Goal: Task Accomplishment & Management: Use online tool/utility

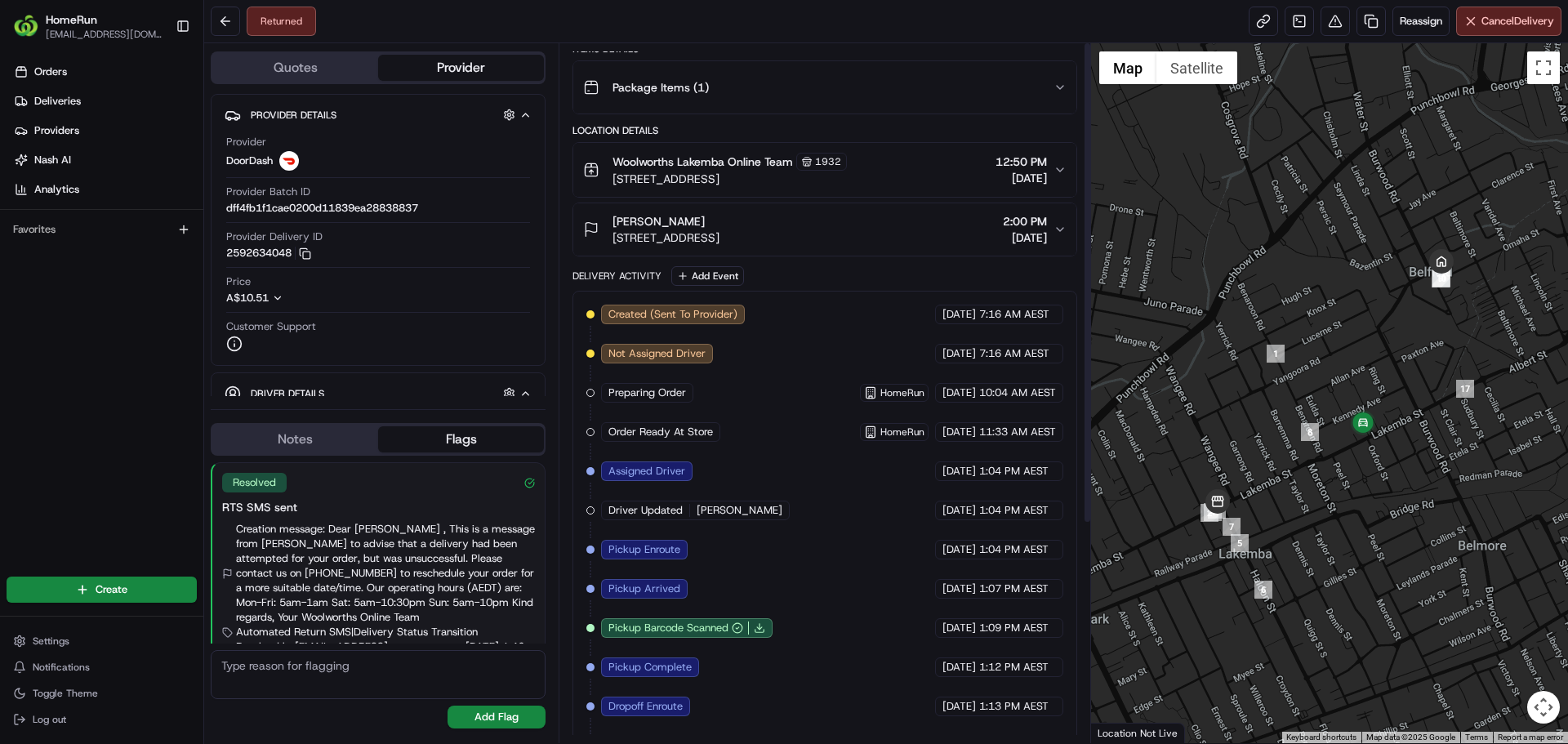
scroll to position [316, 0]
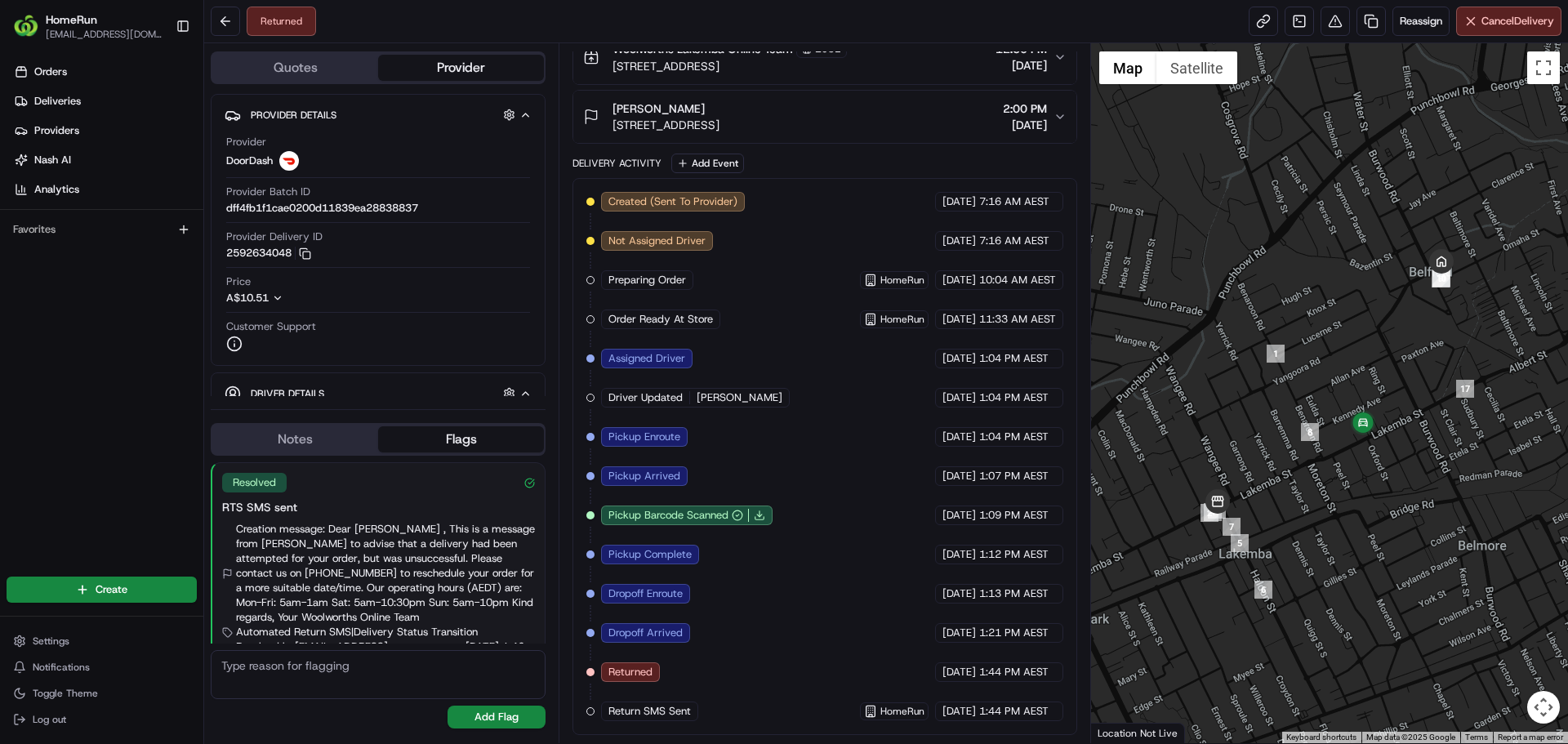
click at [764, 628] on div "Created (Sent To Provider) DoorDash 18/08/2025 7:16 AM AEST Not Assigned Driver…" at bounding box center [824, 456] width 476 height 529
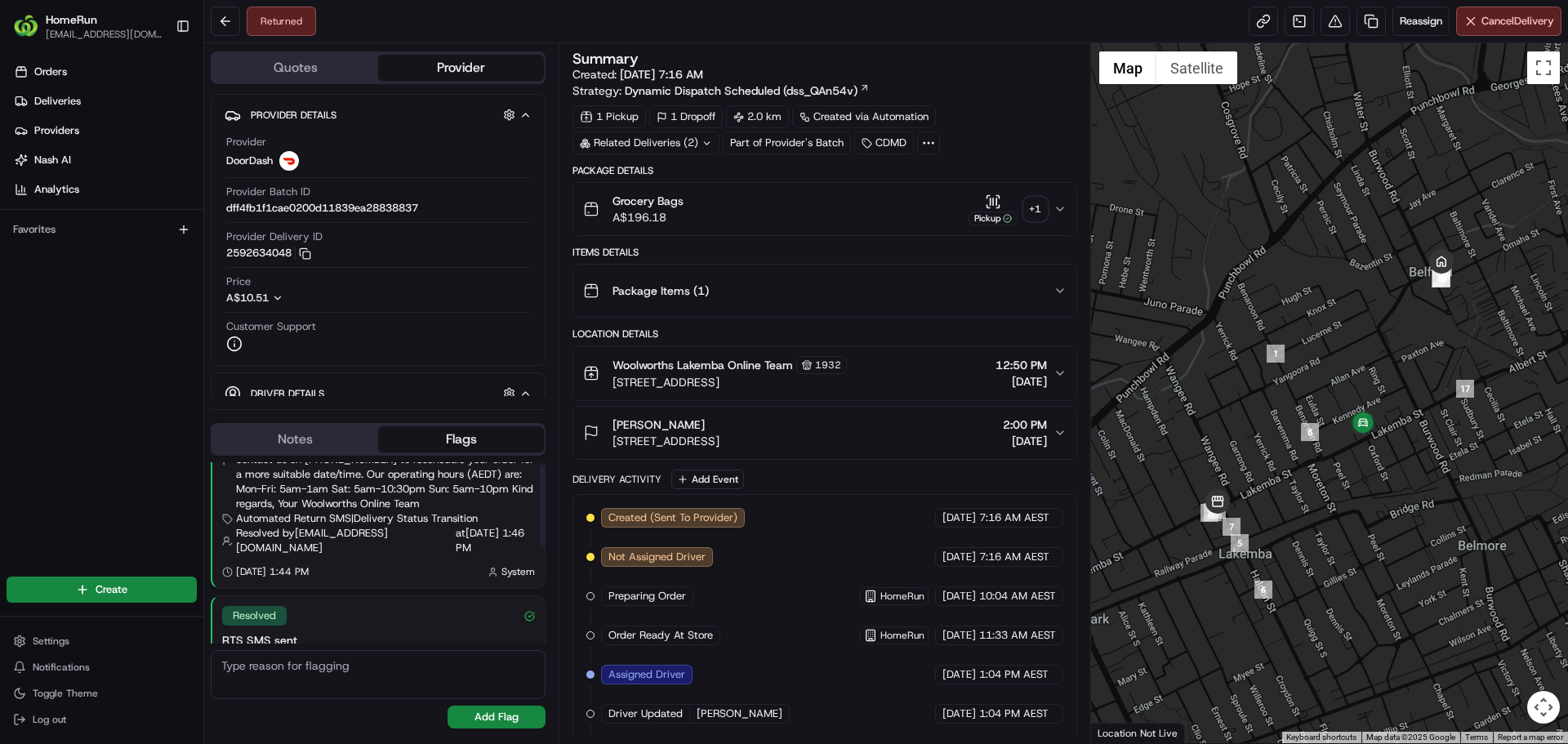
scroll to position [0, 0]
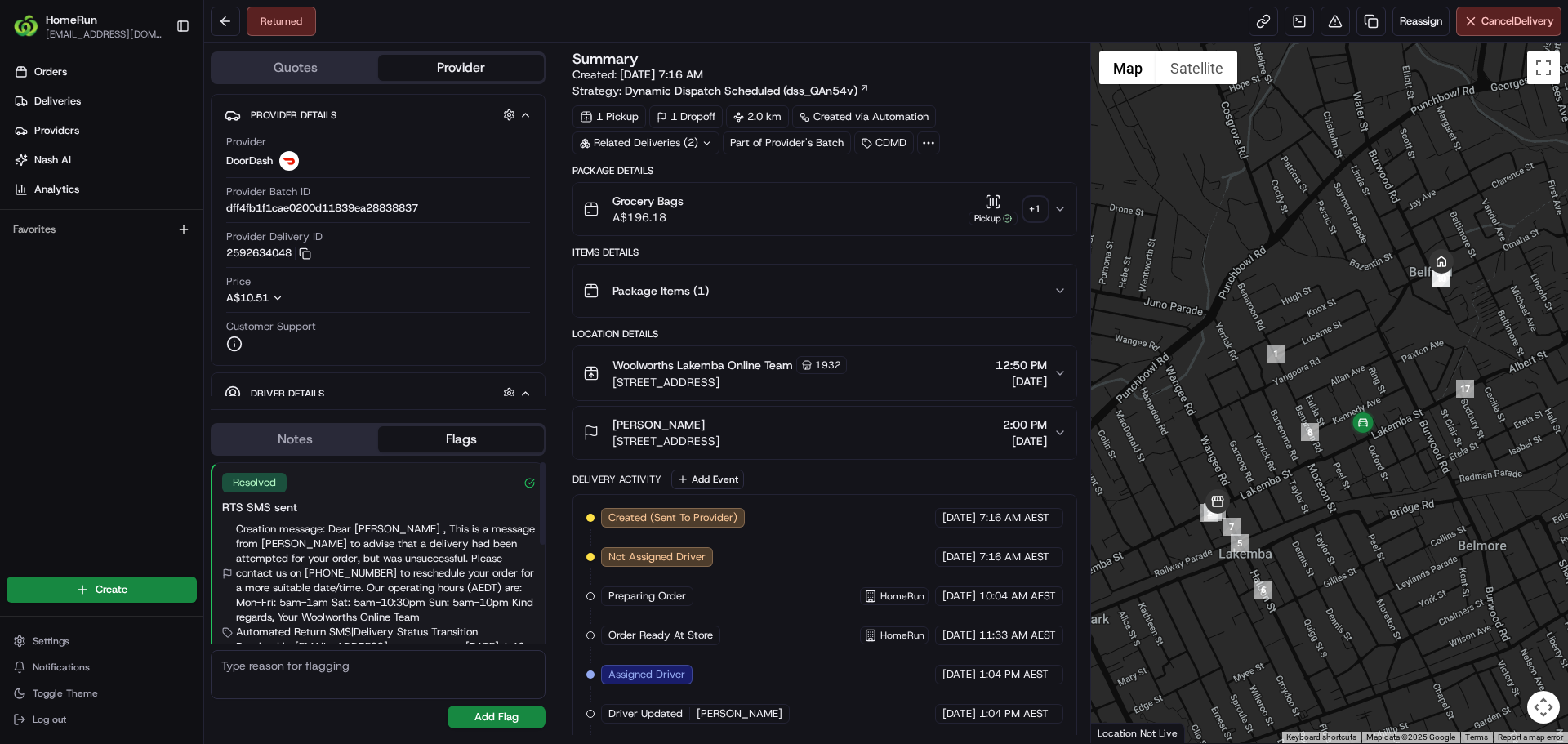
drag, startPoint x: 815, startPoint y: 440, endPoint x: 809, endPoint y: 428, distance: 13.4
click at [815, 438] on div "Francesca Raiti 63 Omaha St, Belfield, NSW 2191, AU 2:00 PM 18/08/2025" at bounding box center [818, 432] width 469 height 33
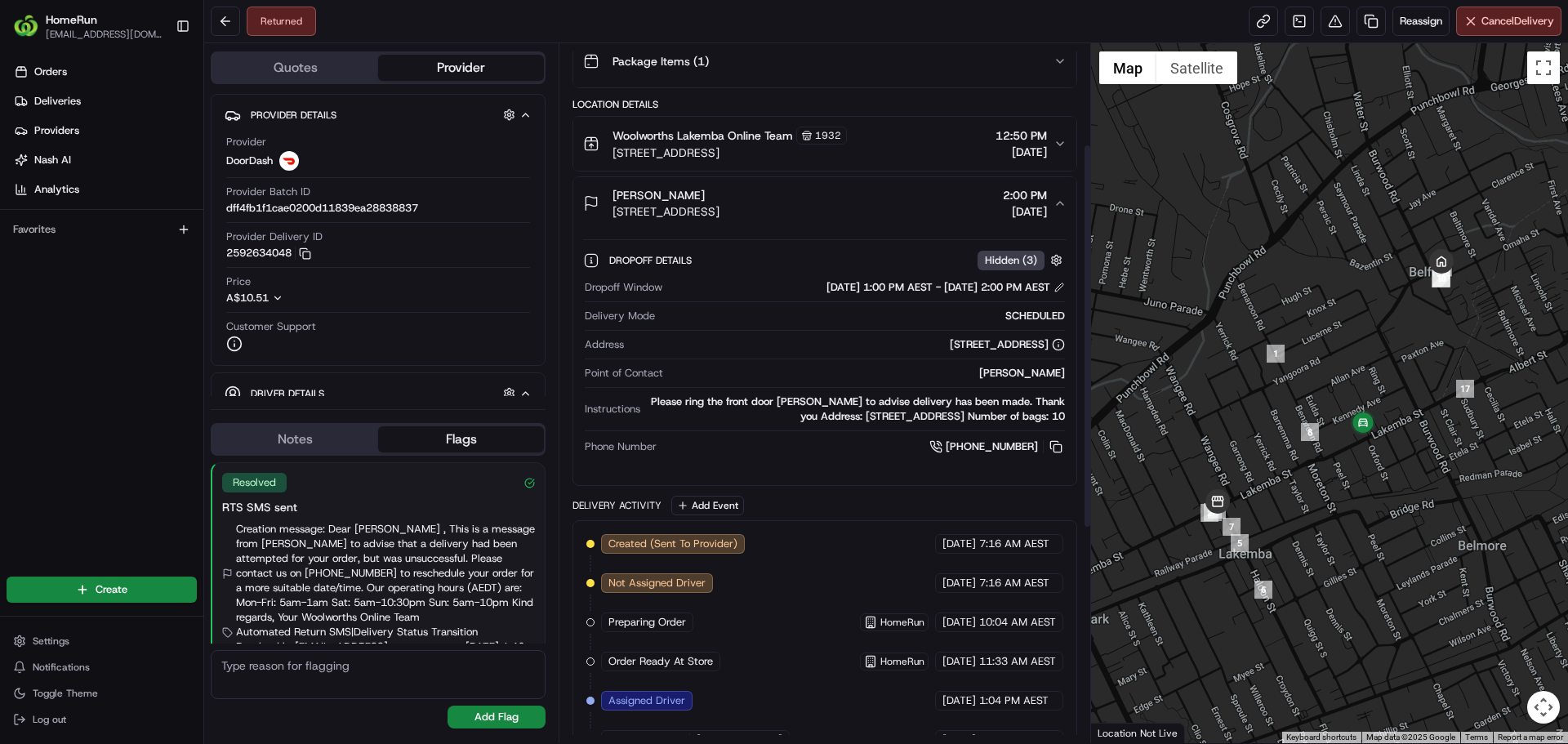
scroll to position [245, 0]
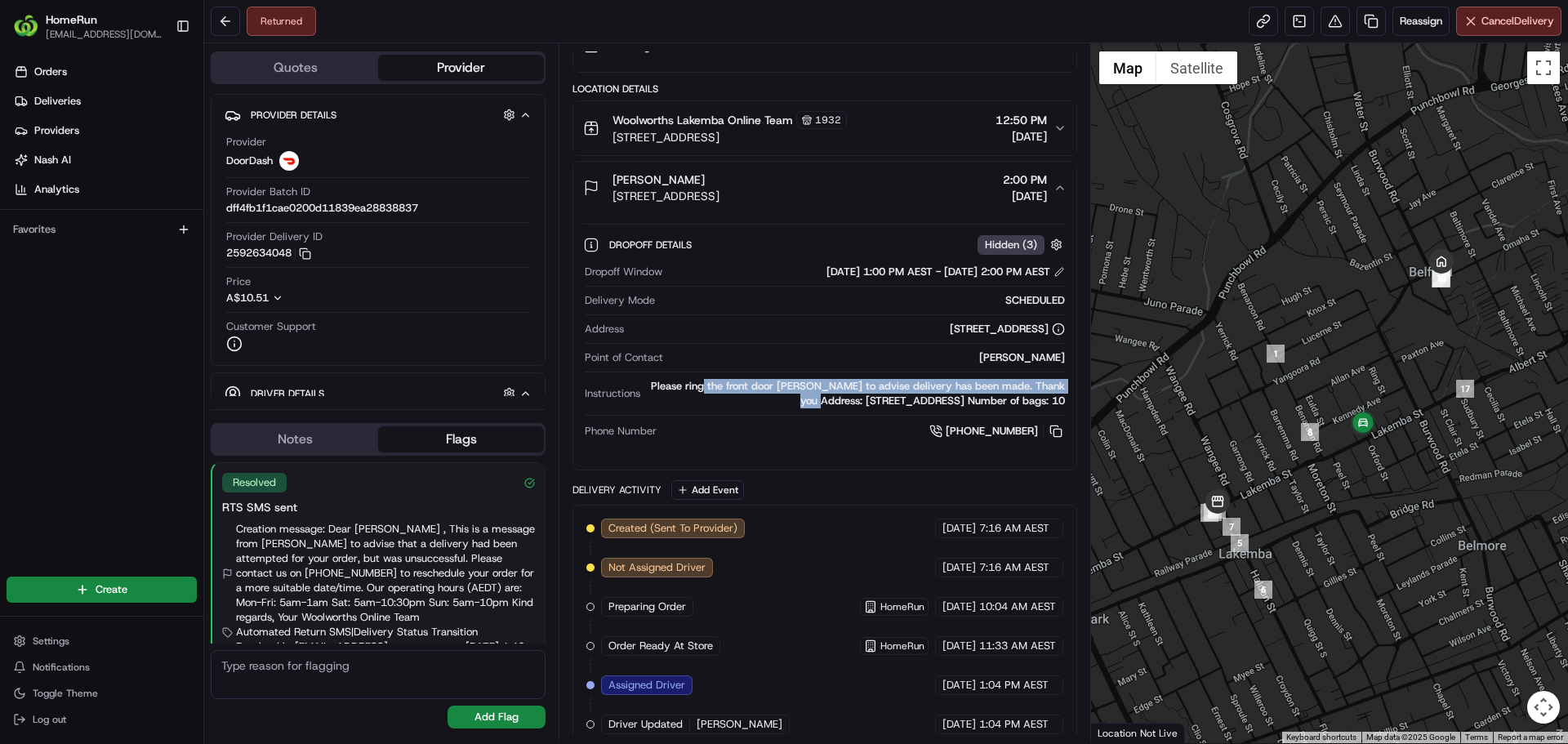
click at [707, 399] on div "Please ring the front door bell to advise delivery has been made. Thank you Add…" at bounding box center [856, 394] width 417 height 30
click at [818, 369] on div "Point of Contact Francesca Raiti" at bounding box center [824, 361] width 480 height 22
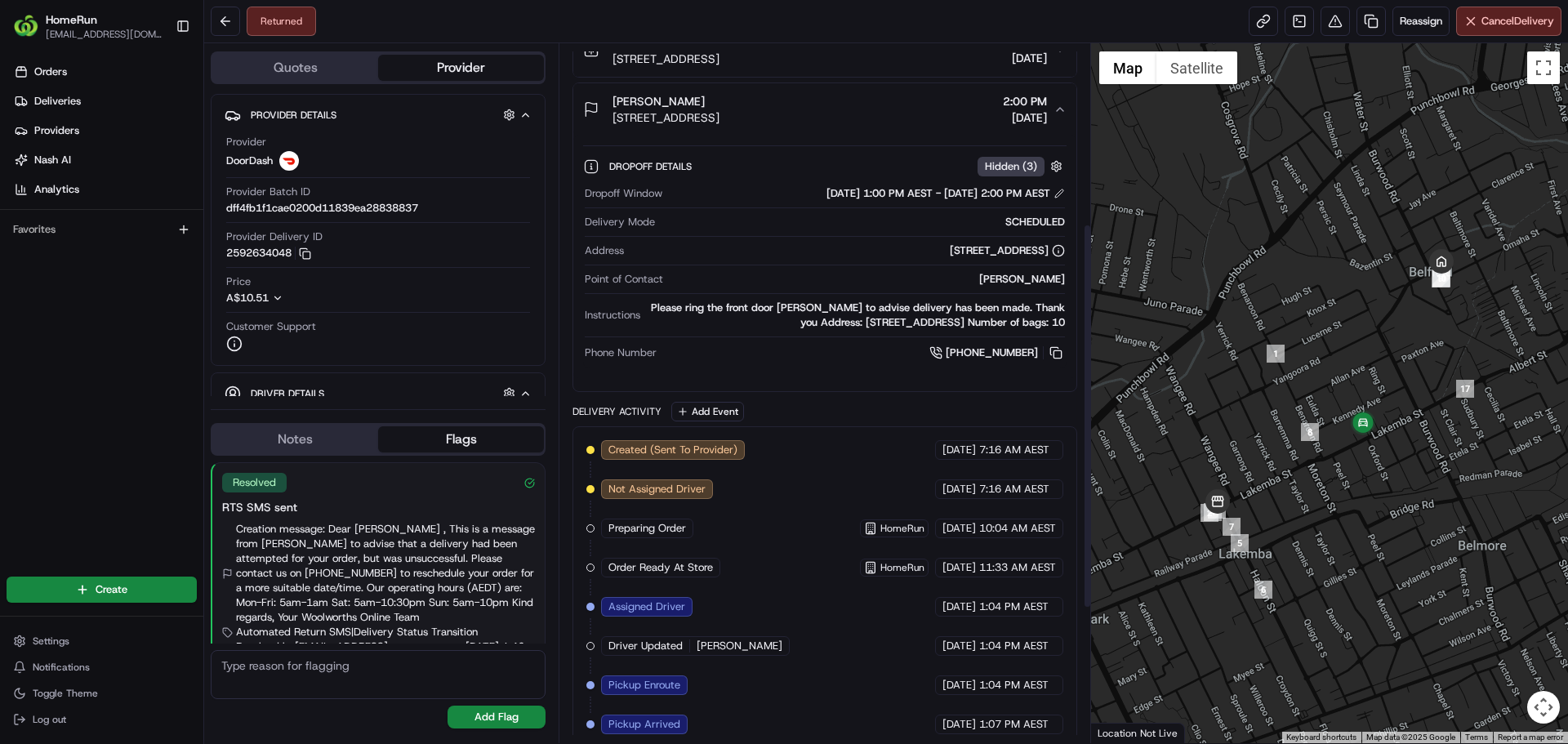
scroll to position [0, 0]
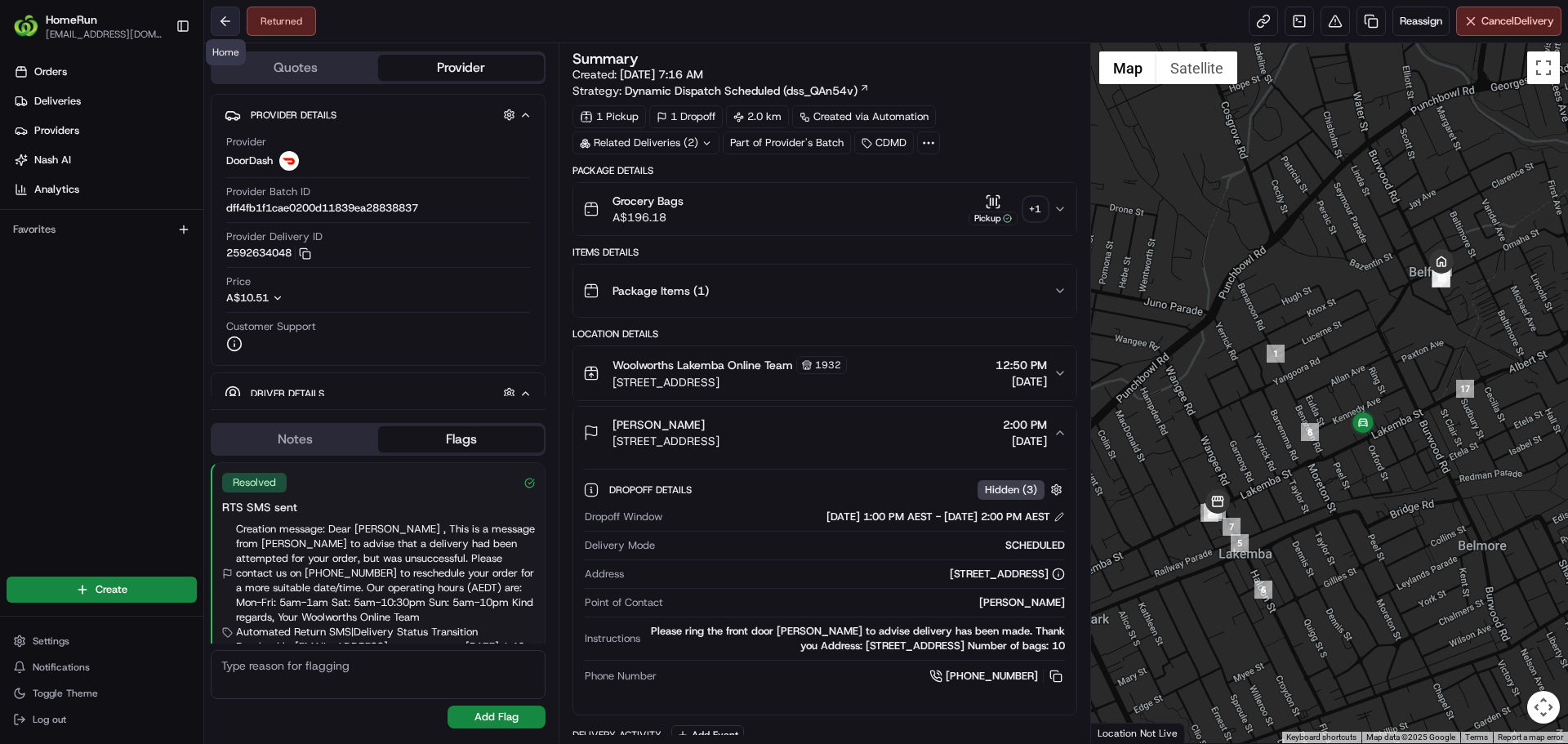
click at [225, 24] on button at bounding box center [225, 21] width 30 height 30
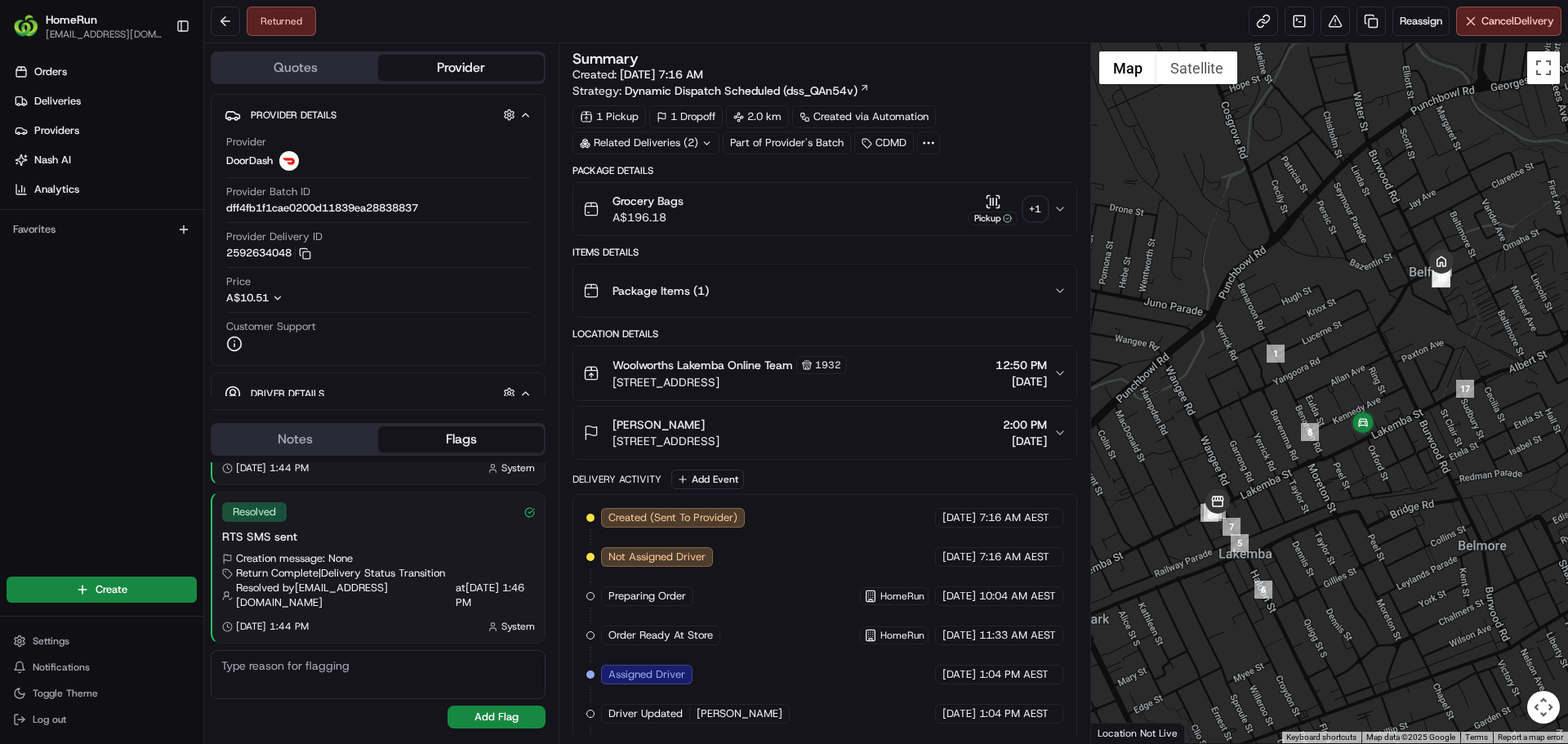
click at [985, 83] on div "Summary Created: [DATE] 7:16 AM Strategy: Dynamic Dispatch Scheduled (dss_QAn54…" at bounding box center [824, 74] width 504 height 47
click at [1039, 204] on div "+ 1" at bounding box center [1035, 209] width 23 height 23
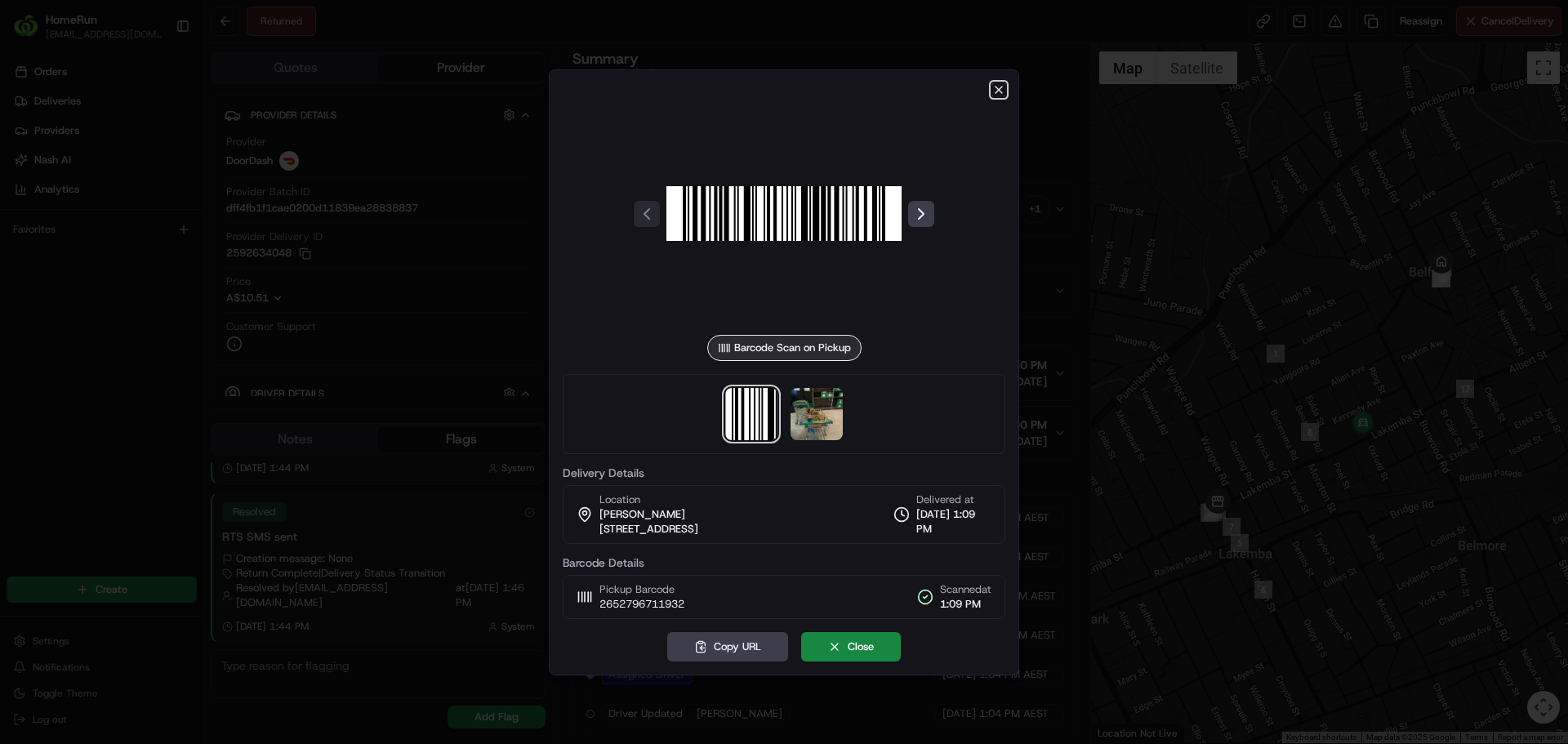
click at [1001, 89] on icon "button" at bounding box center [998, 89] width 13 height 13
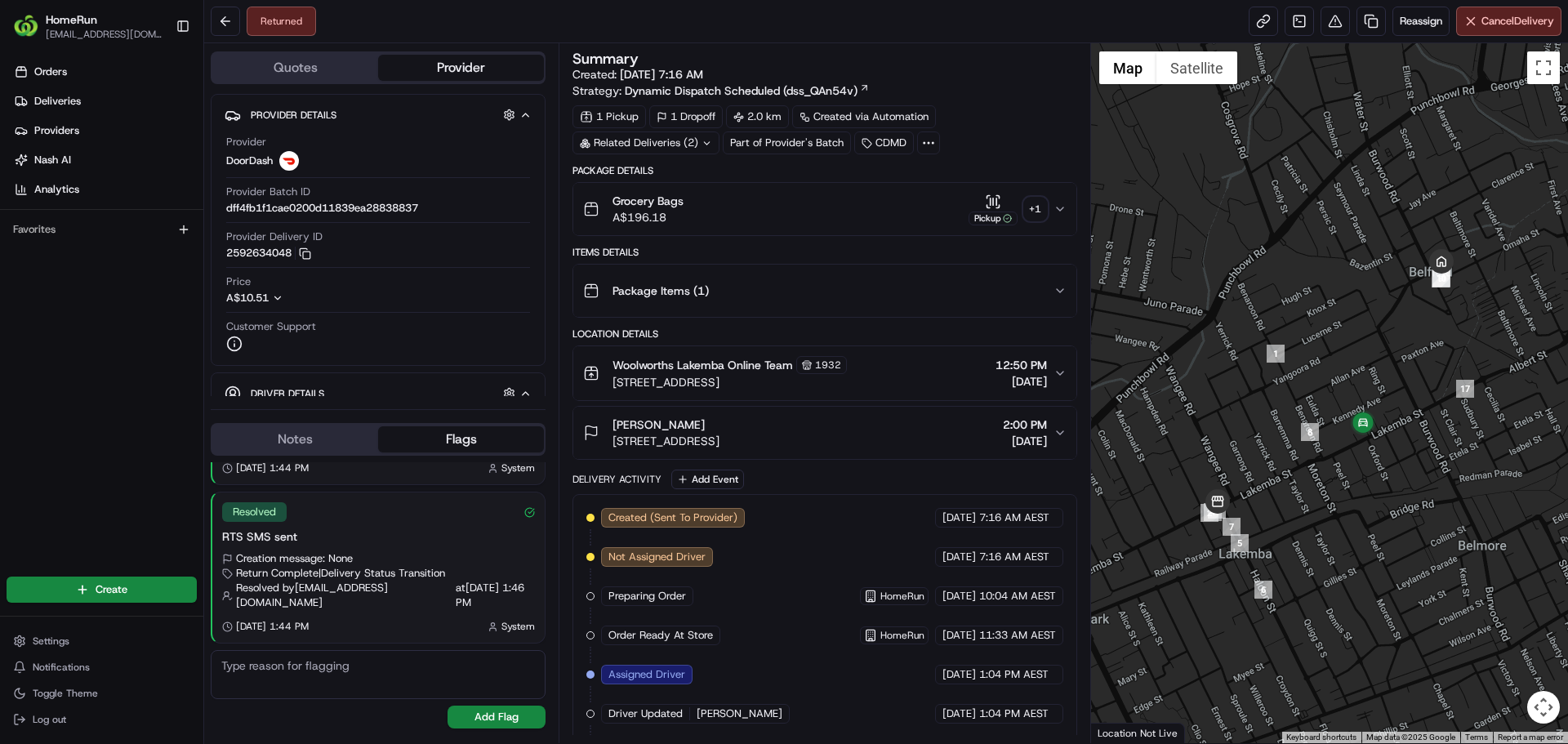
click at [926, 21] on div "Returned Reassign Cancel Delivery" at bounding box center [885, 21] width 1363 height 43
click at [747, 10] on div "Returned Reassign Cancel Delivery" at bounding box center [885, 21] width 1363 height 43
click at [1399, 16] on span "Reassign" at bounding box center [1421, 21] width 43 height 15
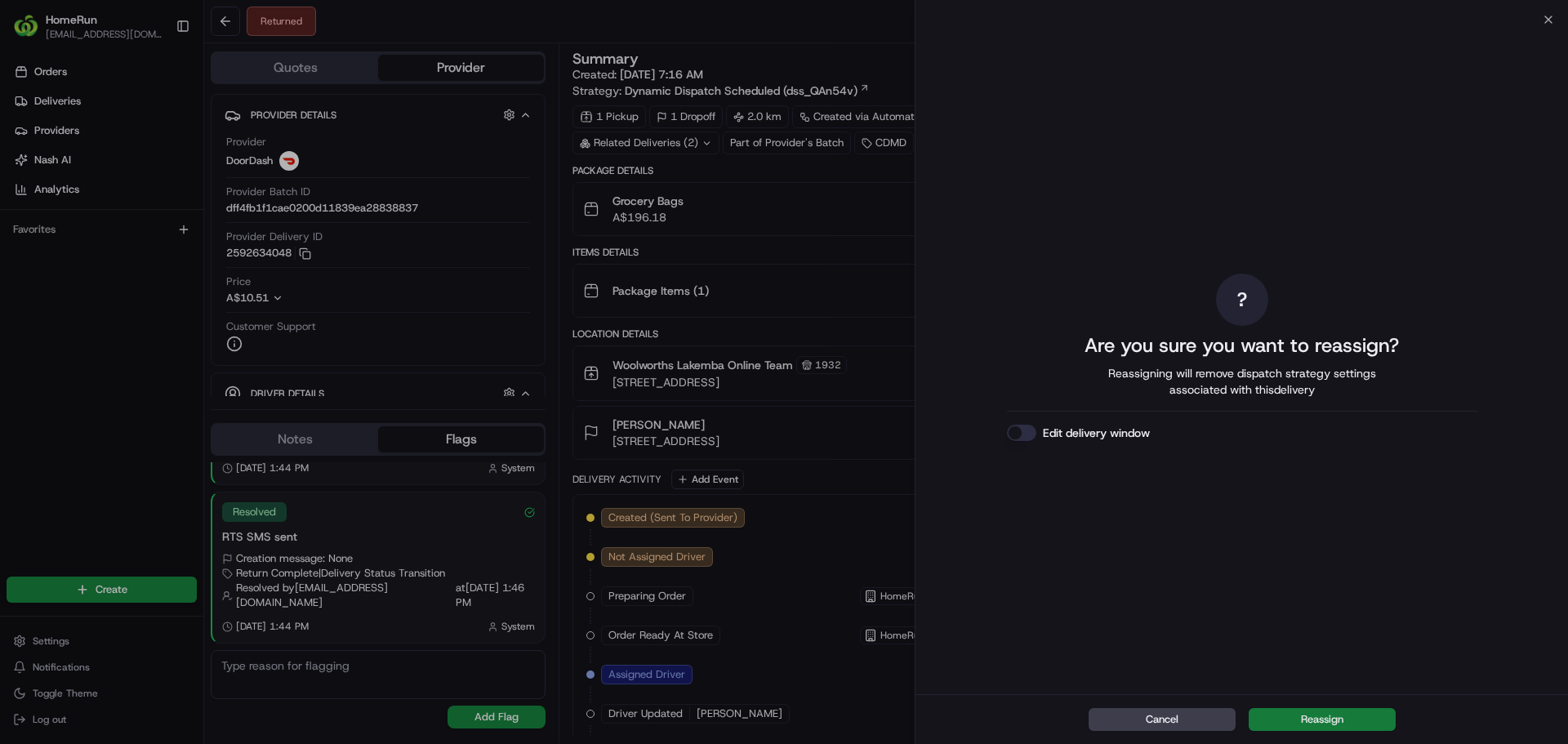
click at [1356, 720] on button "Reassign" at bounding box center [1322, 719] width 147 height 23
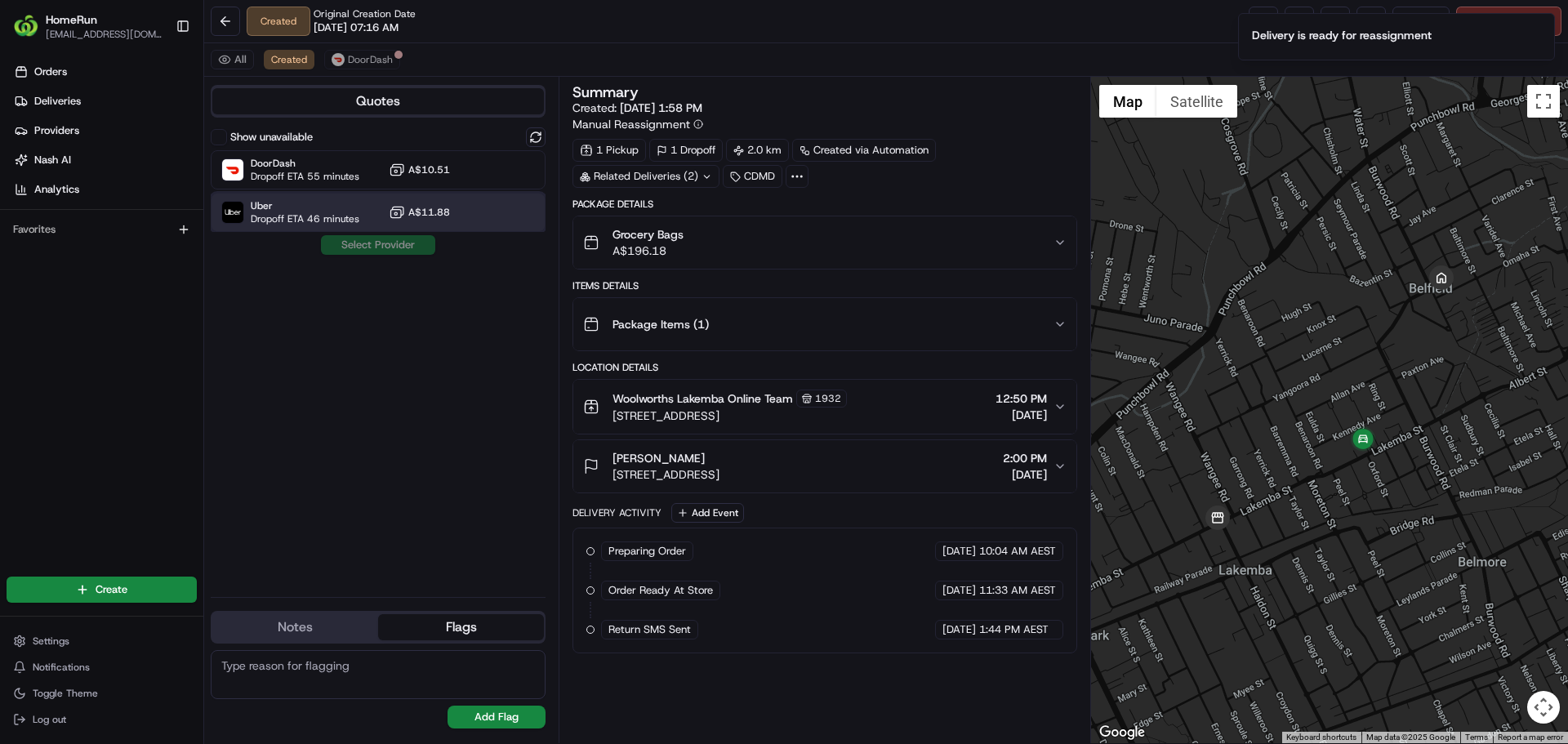
click at [329, 210] on span "Uber" at bounding box center [304, 206] width 109 height 13
drag, startPoint x: 365, startPoint y: 246, endPoint x: 373, endPoint y: 250, distance: 8.9
click at [365, 245] on button "Assign Provider" at bounding box center [378, 245] width 116 height 20
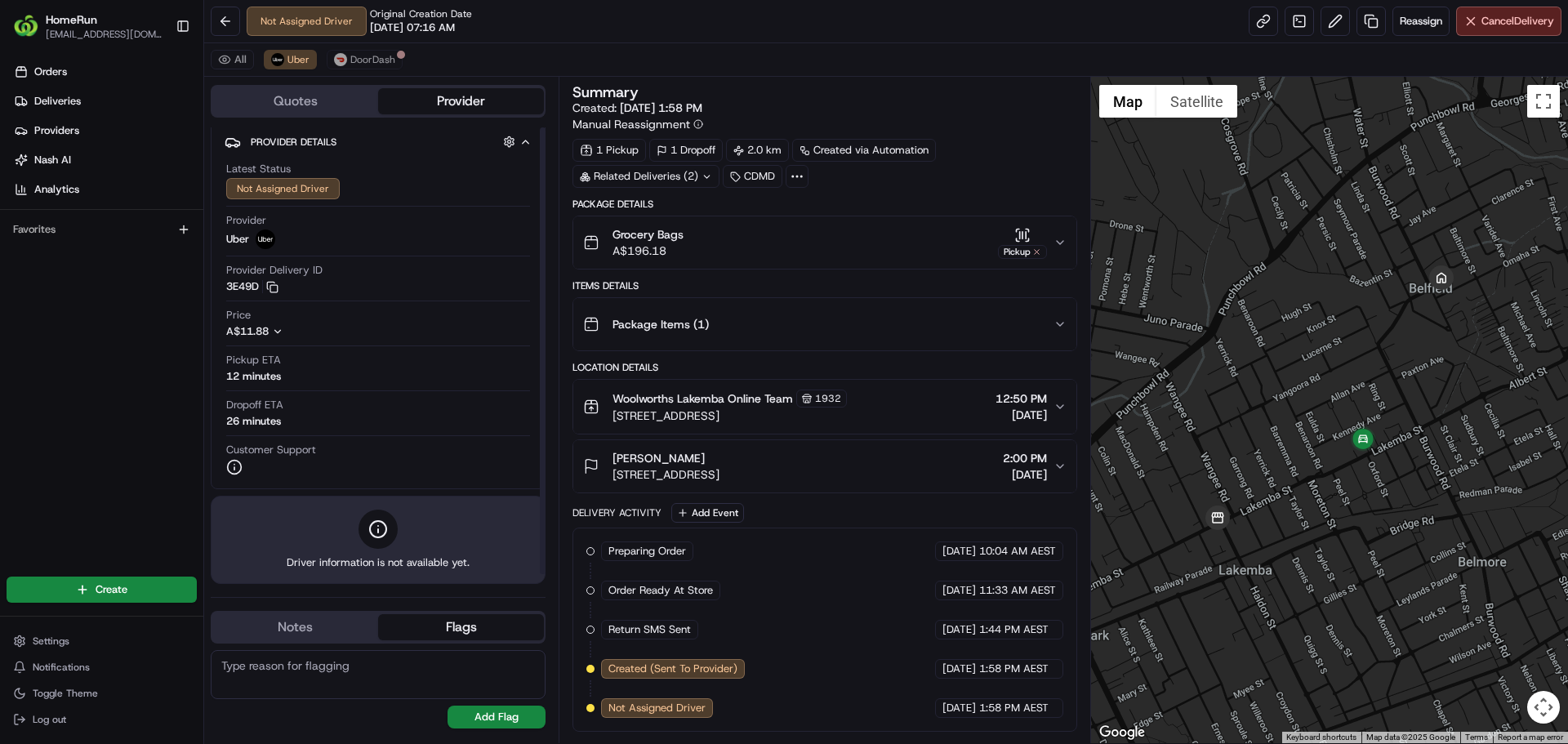
scroll to position [10, 0]
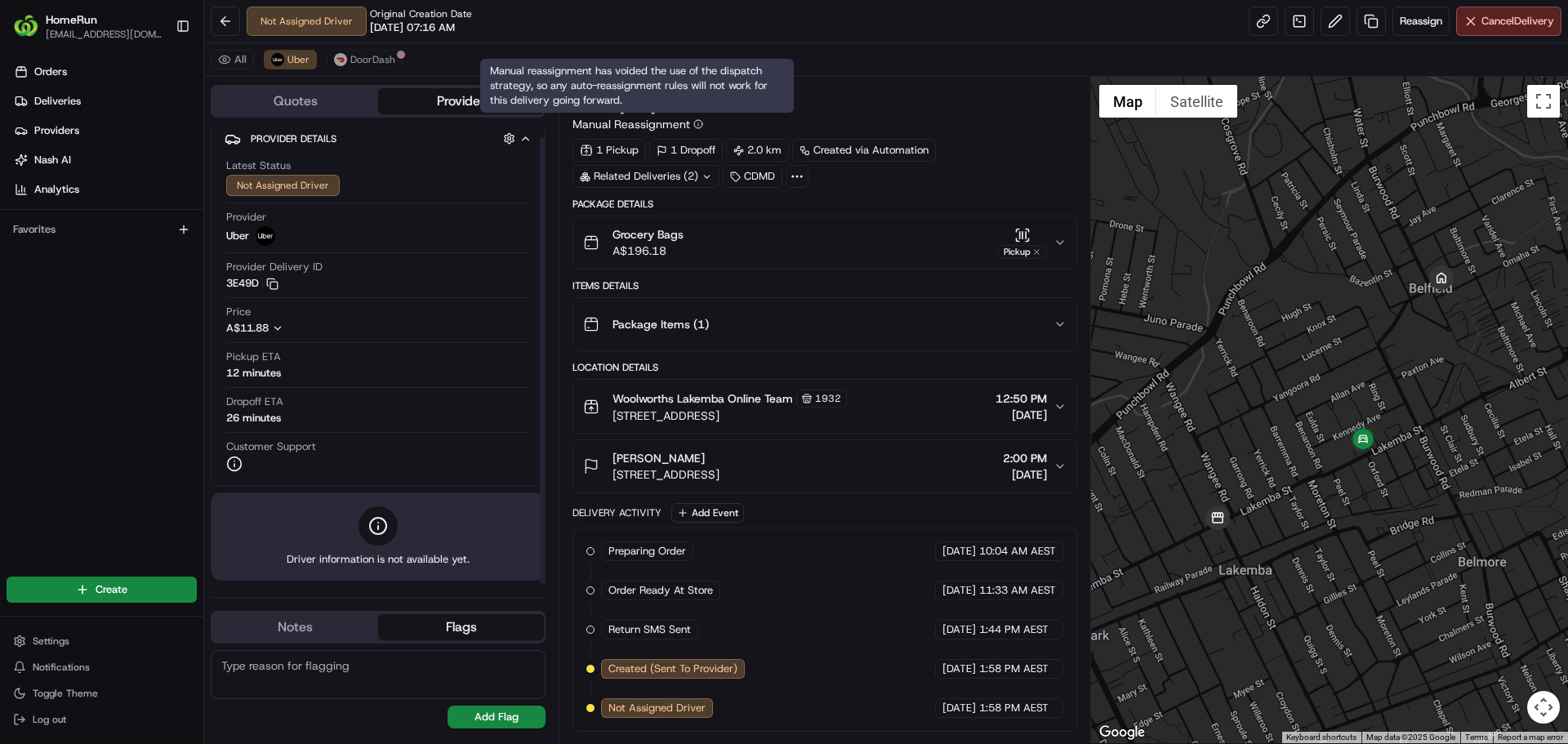
drag, startPoint x: 689, startPoint y: 37, endPoint x: 687, endPoint y: 29, distance: 8.2
click at [689, 34] on div "Not Assigned Driver Original Creation Date [DATE] 07:16 AM Reassign Cancel Deli…" at bounding box center [885, 21] width 1363 height 43
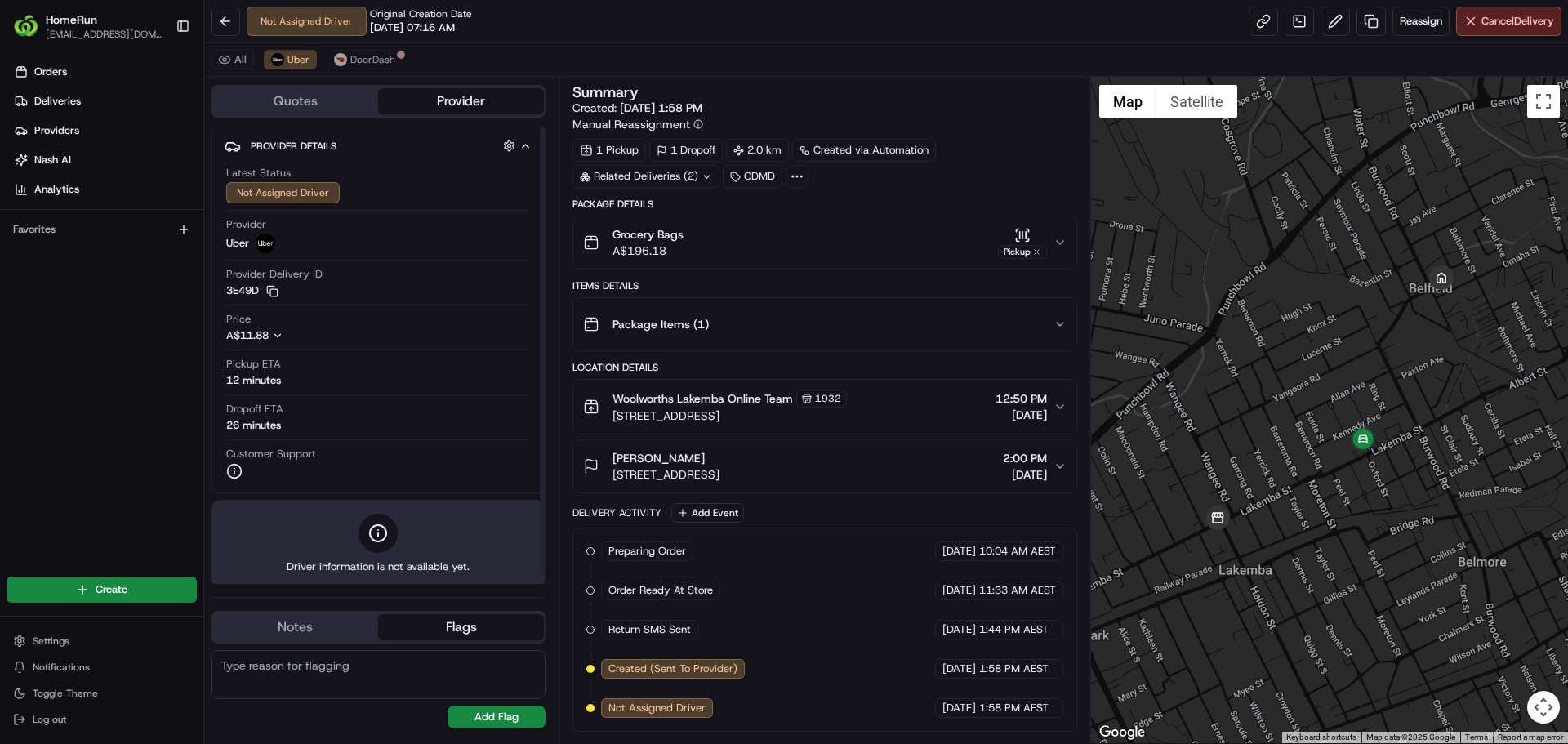
scroll to position [0, 0]
click at [720, 21] on div "Not Assigned Driver Original Creation Date [DATE] 07:16 AM Reassign Cancel Deli…" at bounding box center [885, 21] width 1363 height 43
